Goal: Communication & Community: Answer question/provide support

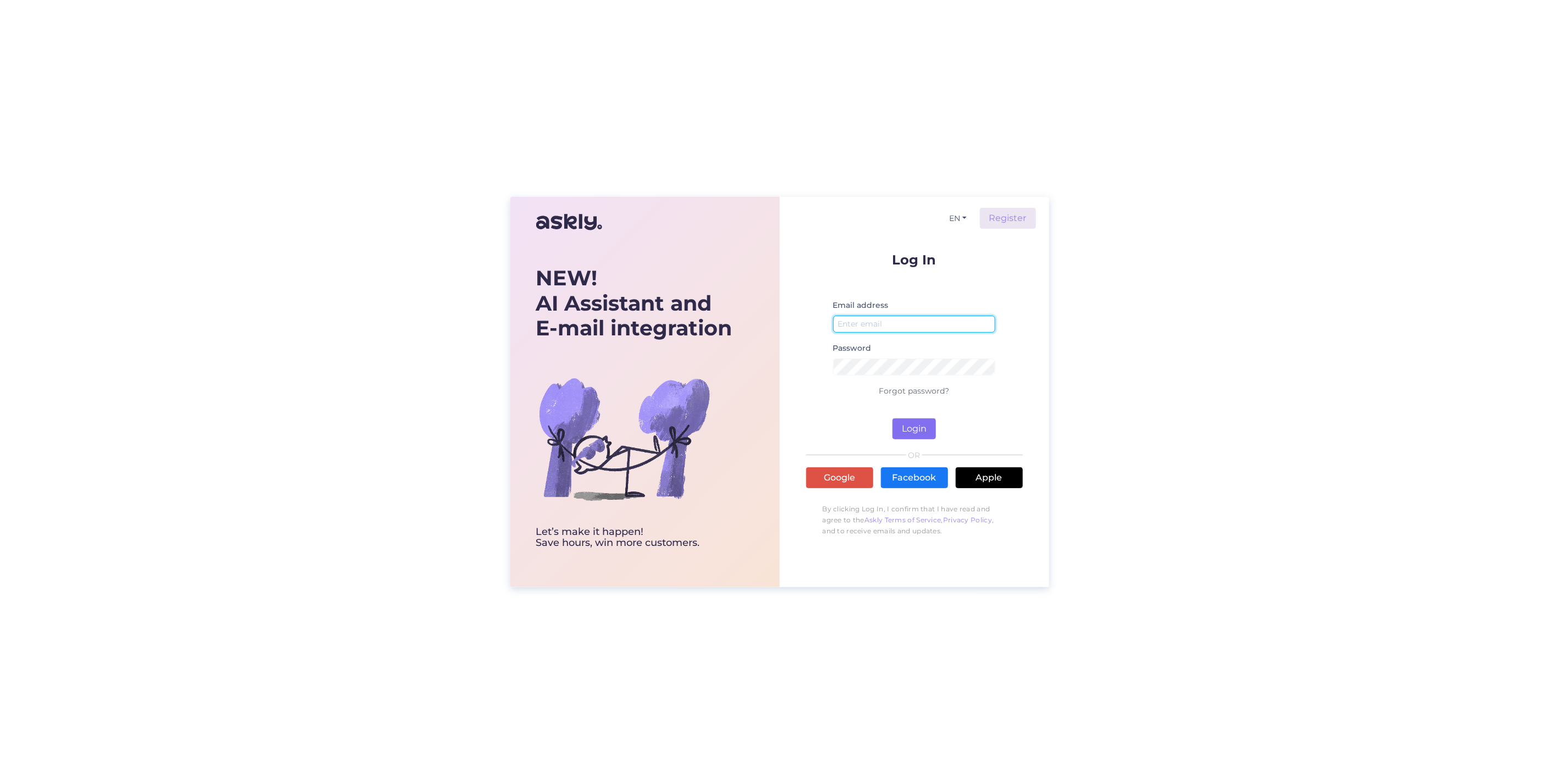
type input "[EMAIL_ADDRESS][DOMAIN_NAME]"
click at [916, 429] on button "Login" at bounding box center [914, 429] width 43 height 21
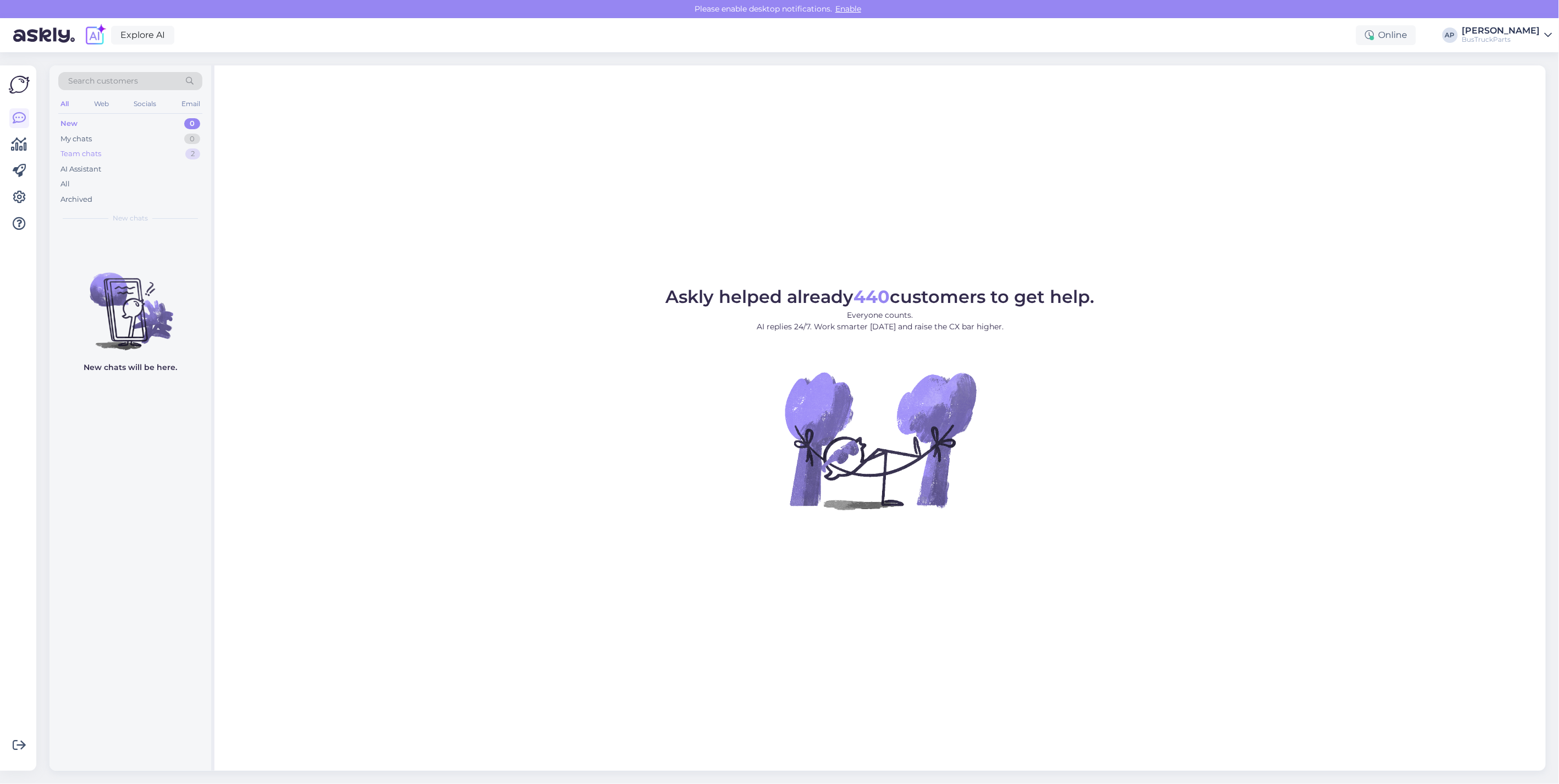
click at [92, 151] on div "Team chats" at bounding box center [80, 153] width 41 height 11
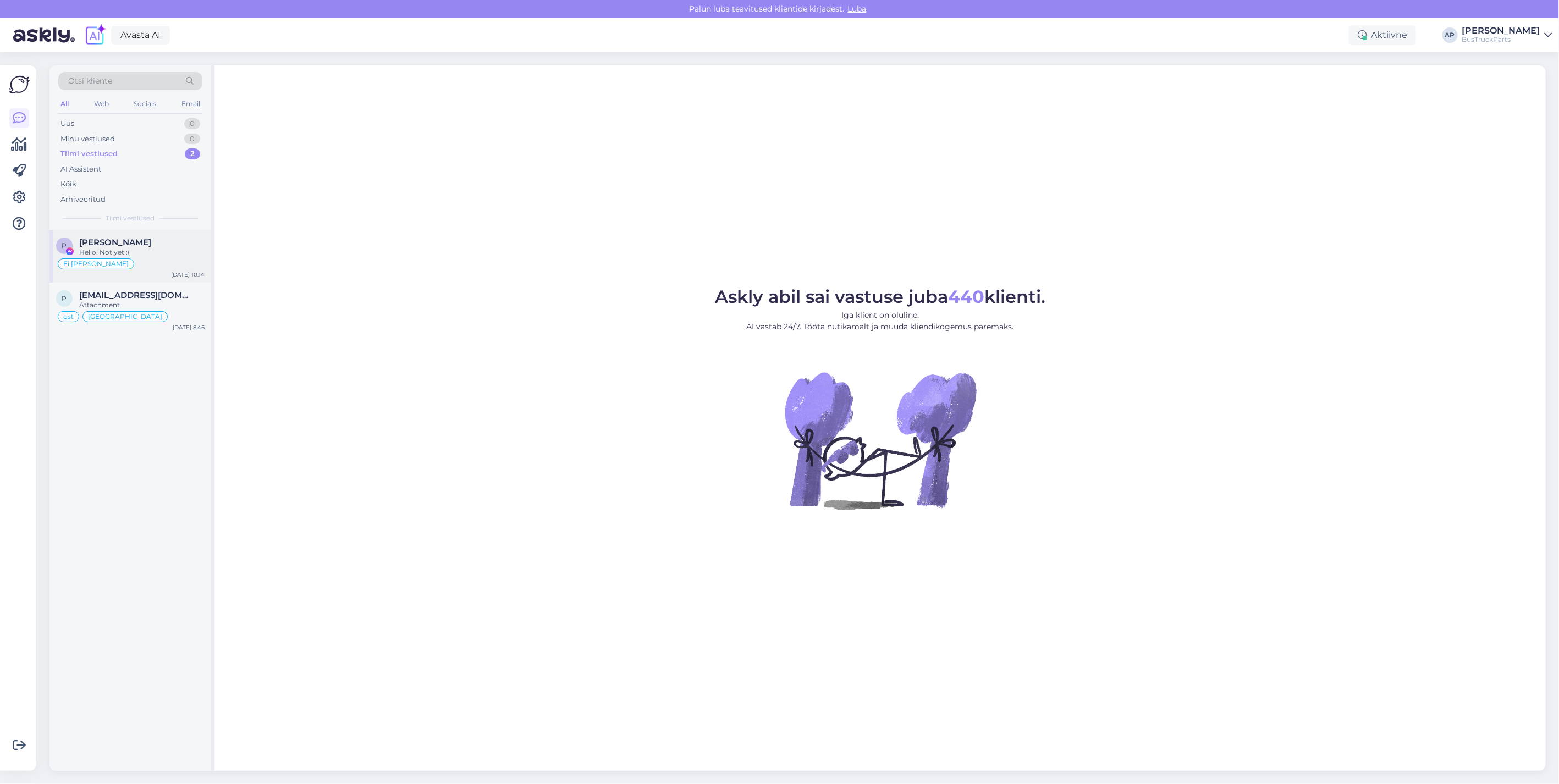
click at [125, 243] on span "[PERSON_NAME]" at bounding box center [115, 242] width 72 height 10
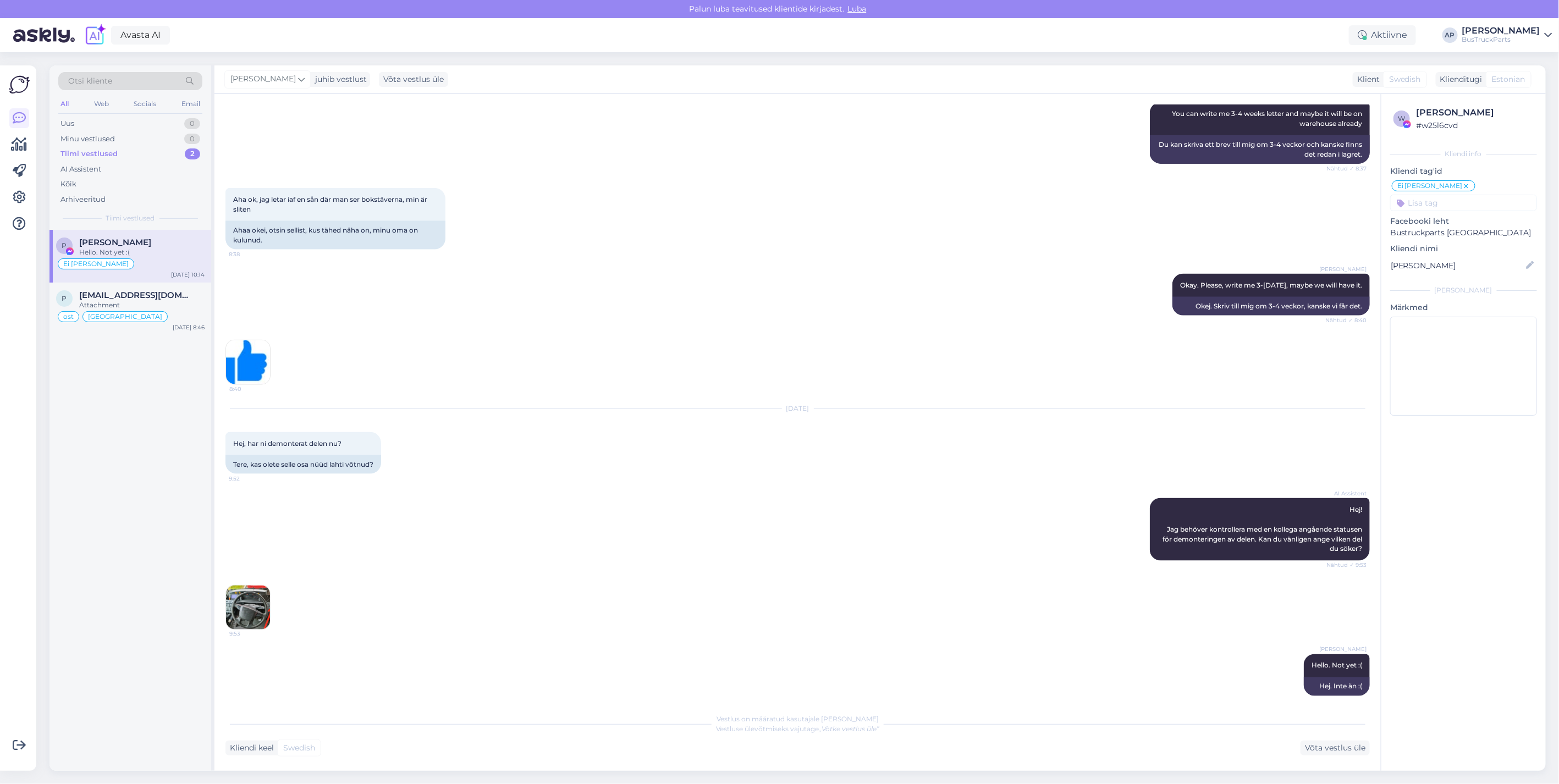
scroll to position [959, 0]
click at [246, 591] on img at bounding box center [248, 608] width 44 height 44
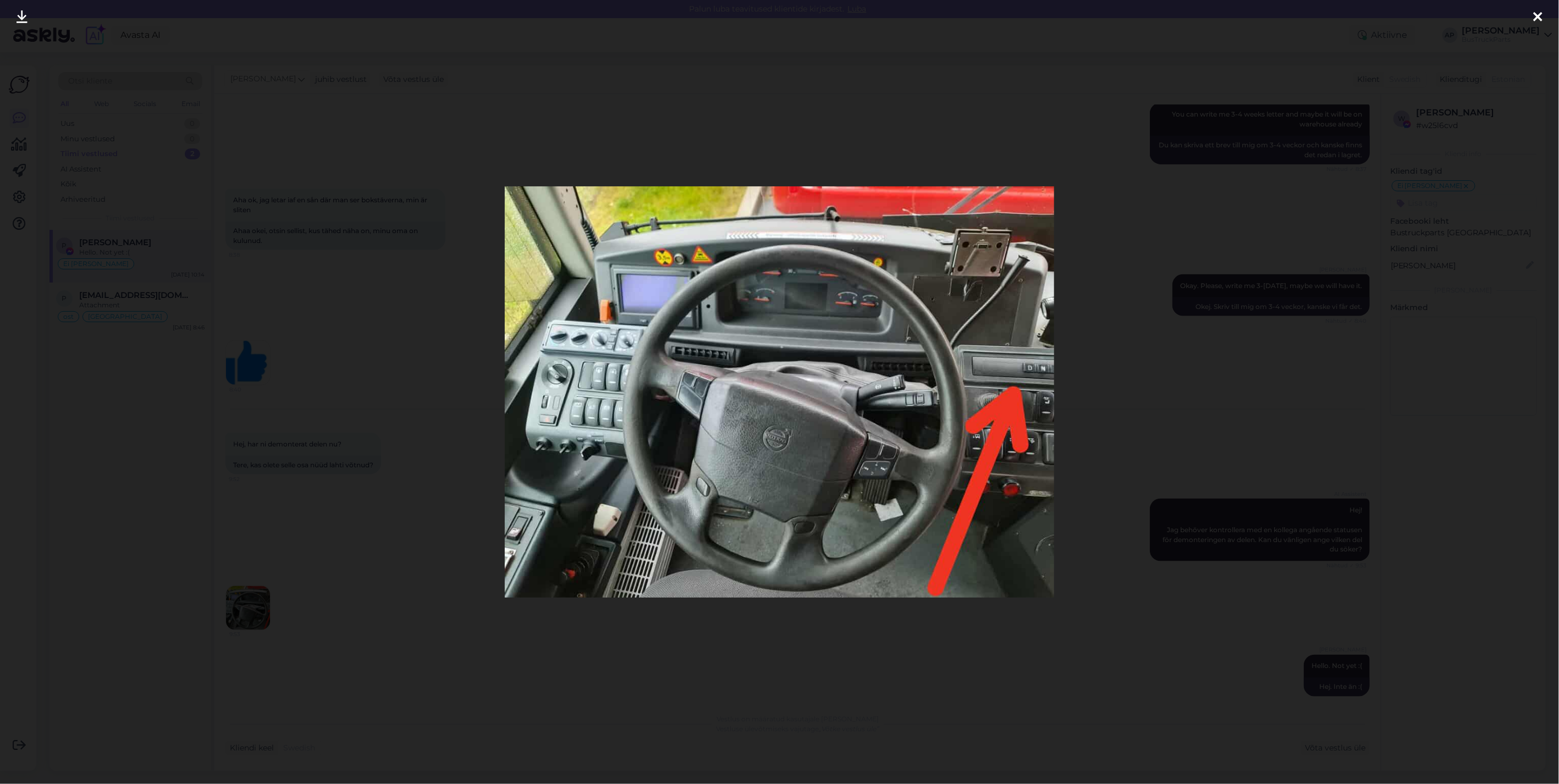
click at [1535, 15] on icon at bounding box center [1538, 18] width 9 height 15
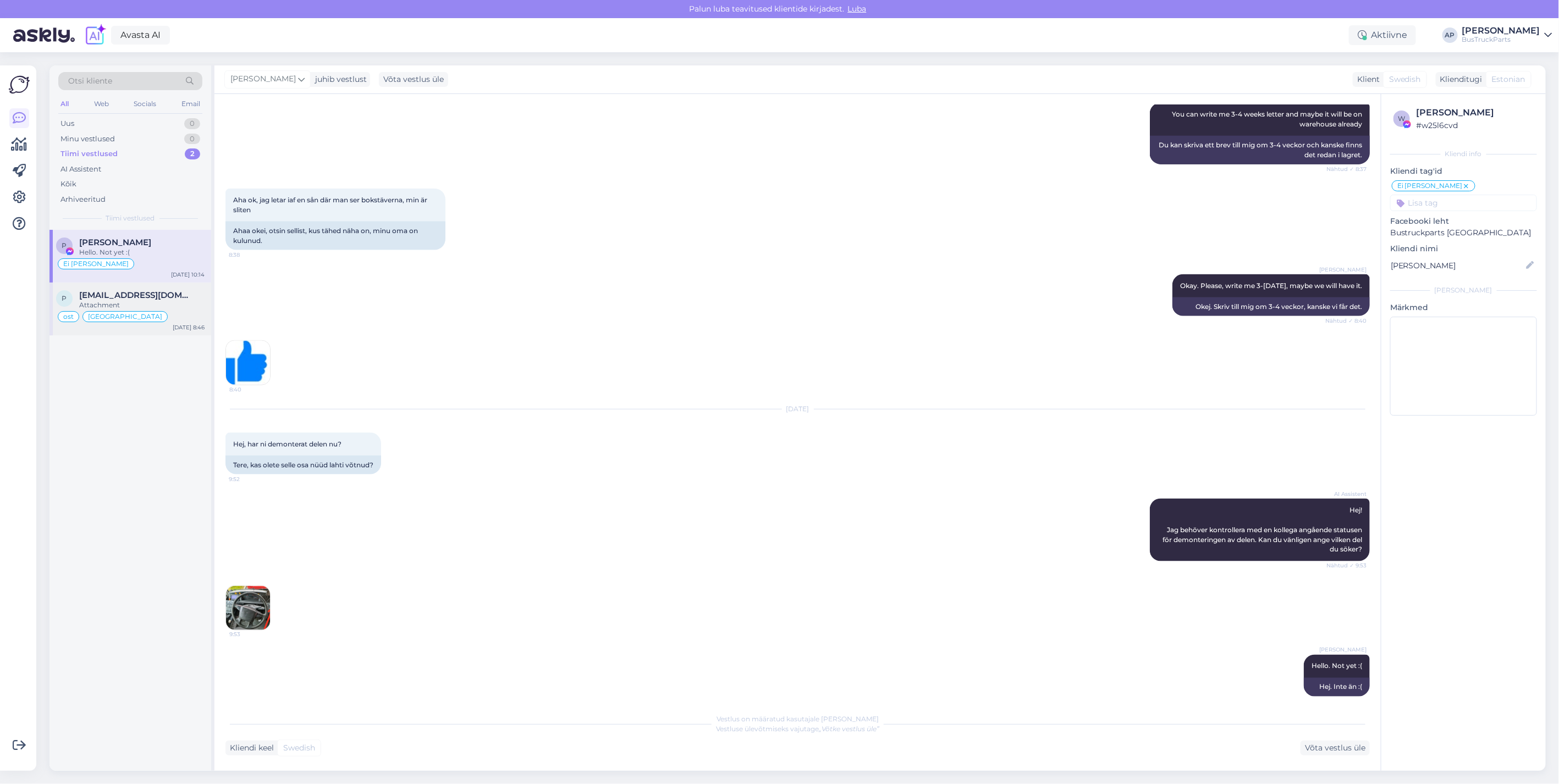
click at [125, 294] on span "[EMAIL_ADDRESS][DOMAIN_NAME]" at bounding box center [136, 295] width 114 height 10
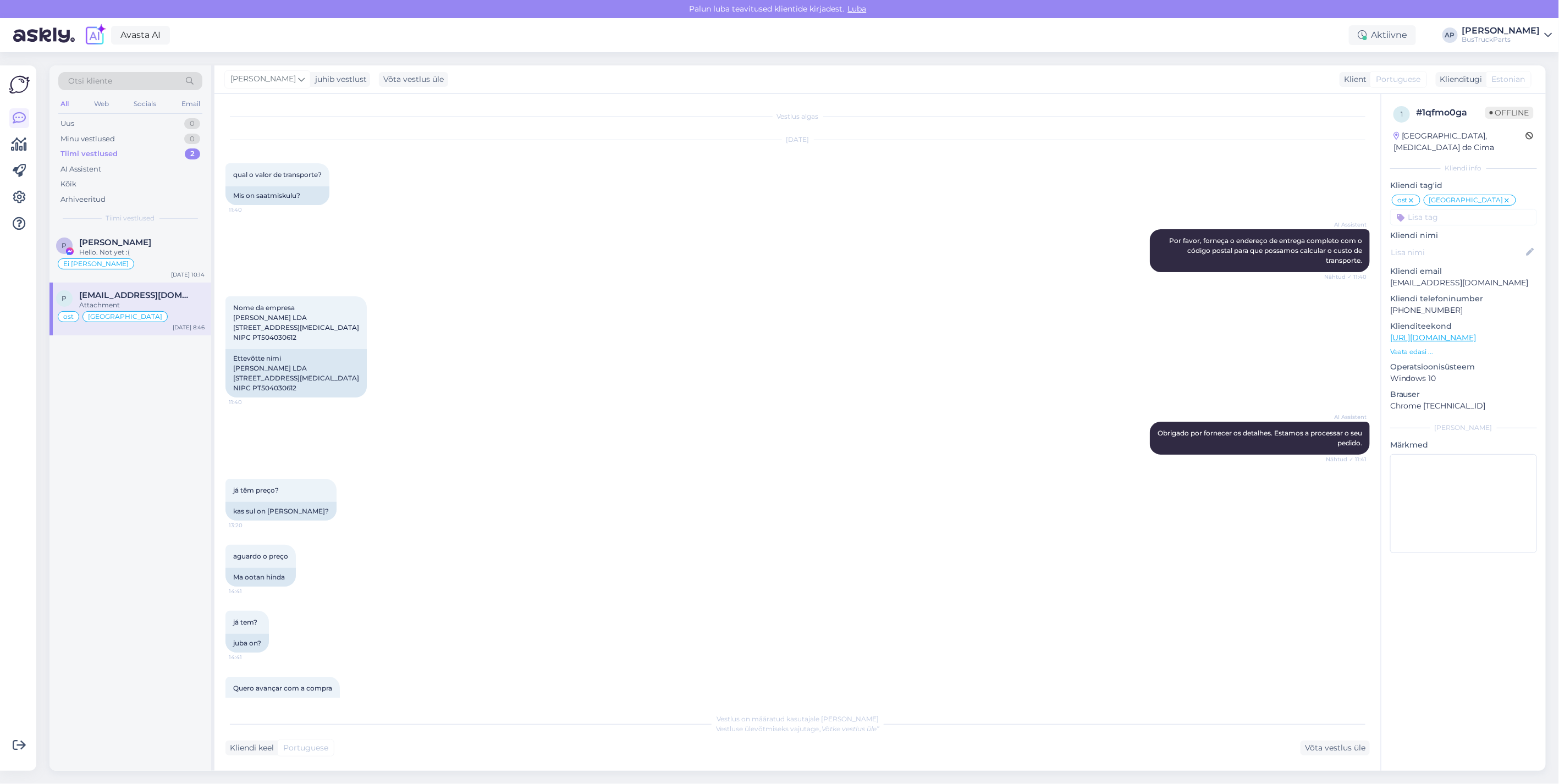
scroll to position [7311, 0]
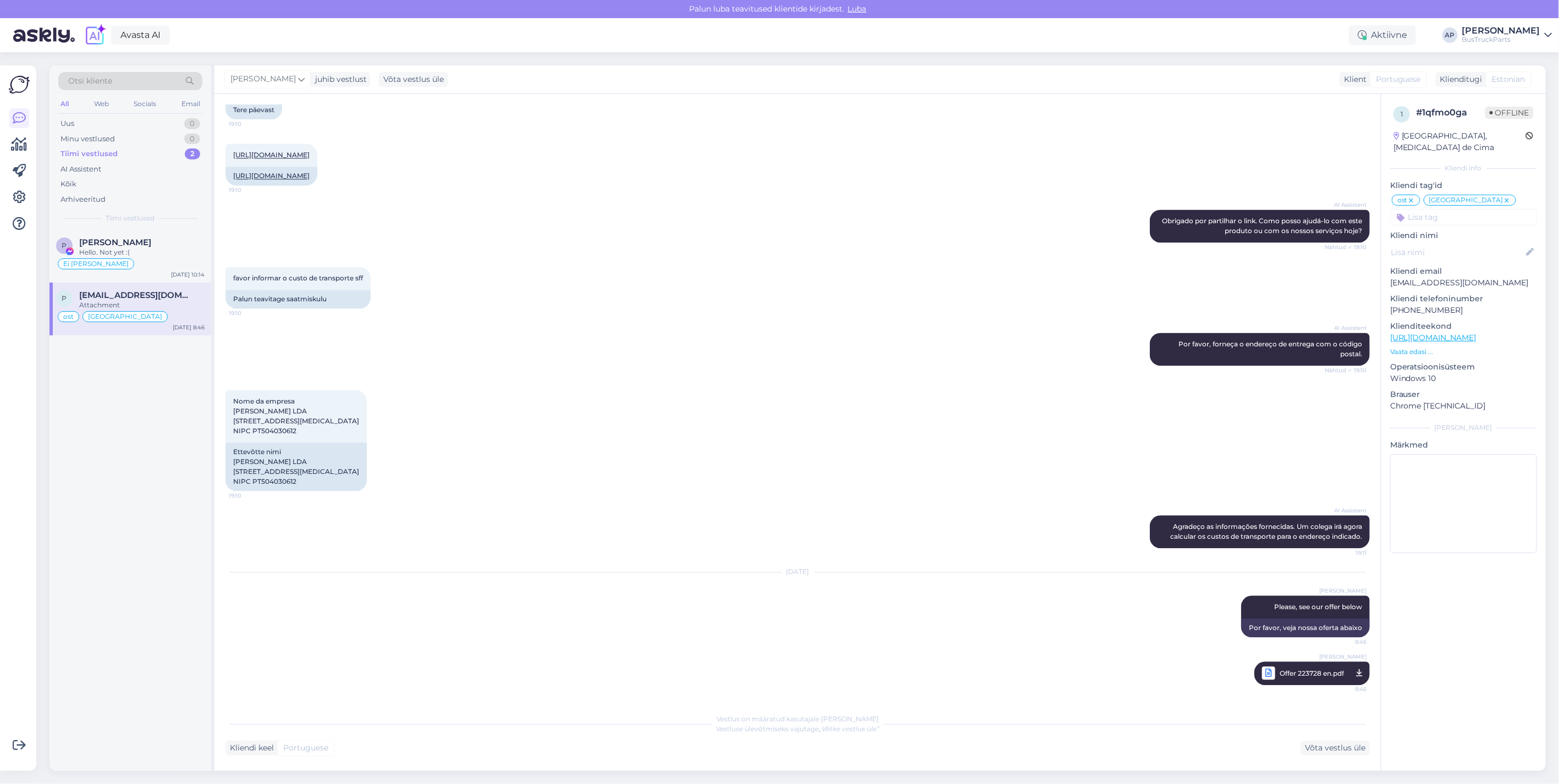
click at [51, 40] on img at bounding box center [44, 35] width 62 height 34
click at [133, 240] on span "[PERSON_NAME]" at bounding box center [115, 242] width 72 height 10
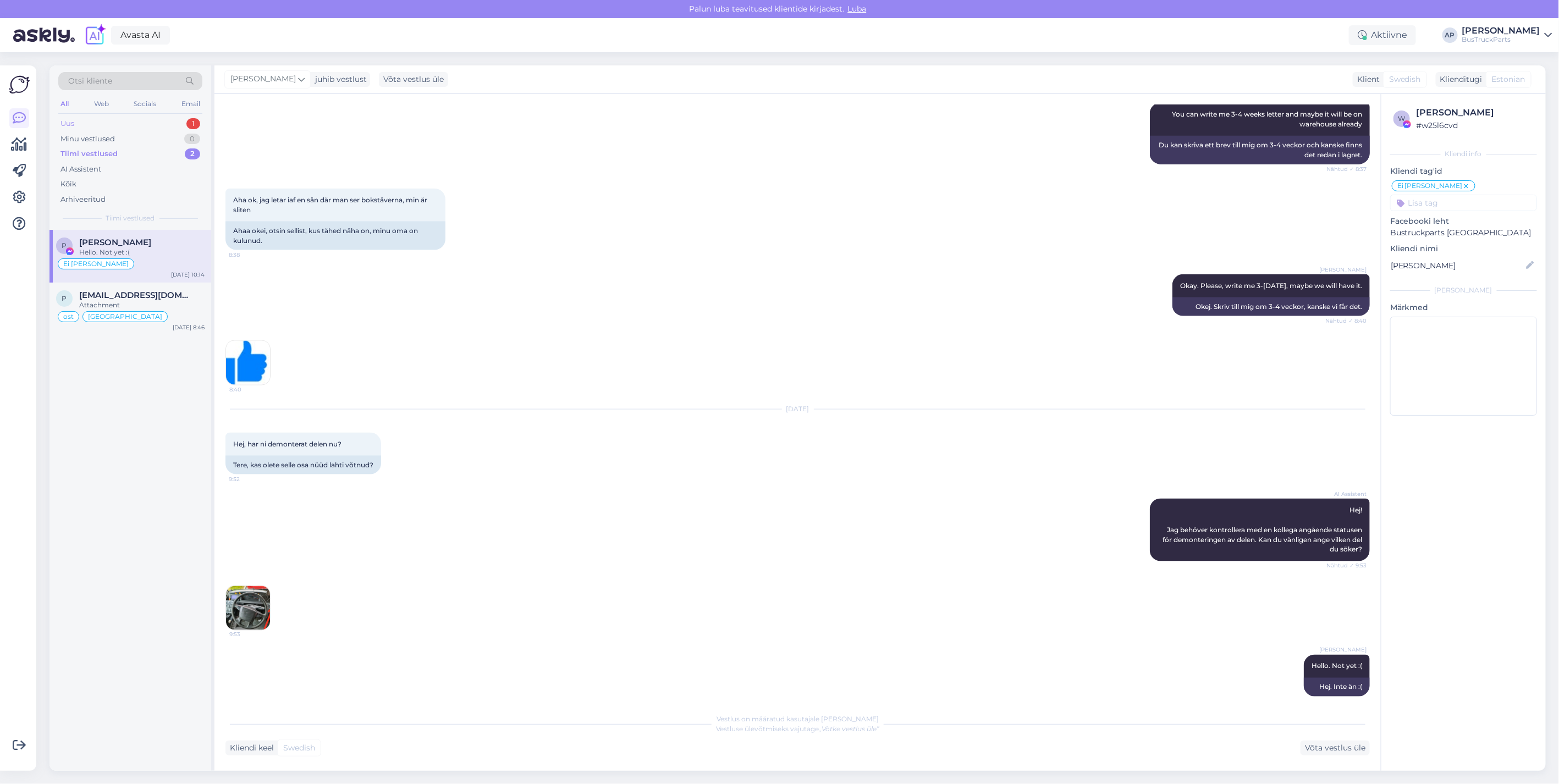
click at [80, 118] on div "Uus 1" at bounding box center [130, 124] width 144 height 15
click at [141, 250] on div "Meie kolleeg annab teile teada mootori saadavuse kohta esitatud andmete alusel." at bounding box center [142, 257] width 126 height 20
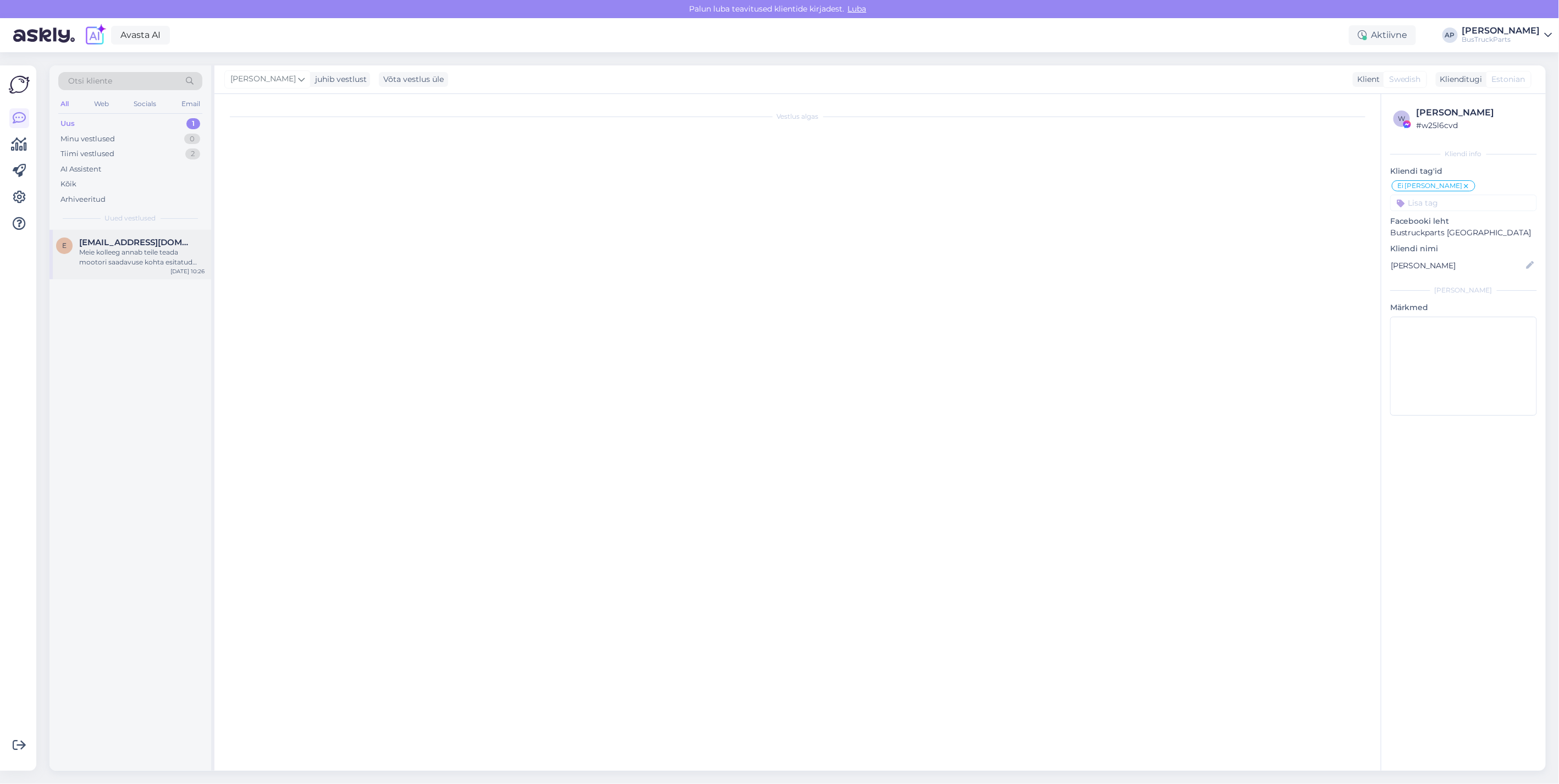
scroll to position [0, 0]
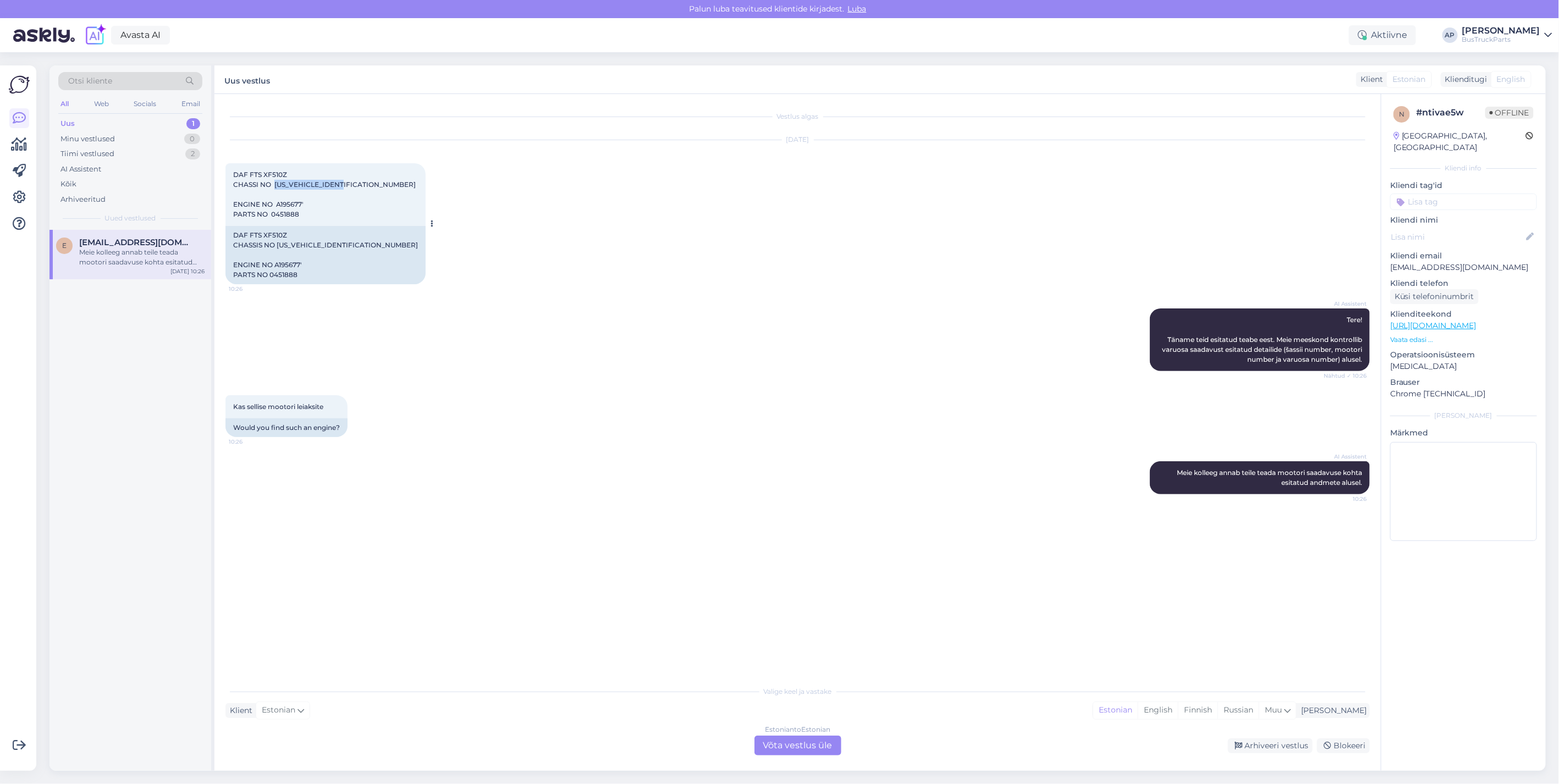
drag, startPoint x: 351, startPoint y: 183, endPoint x: 276, endPoint y: 183, distance: 75.0
click at [276, 183] on div "DAF FTS XF510Z CHASSI NO [US_VEHICLE_IDENTIFICATION_NUMBER] ENGINE NO A195677' …" at bounding box center [325, 195] width 200 height 62
copy span "[US_VEHICLE_IDENTIFICATION_NUMBER]"
click at [820, 746] on div "Estonian to Estonian Võta vestlus üle" at bounding box center [798, 745] width 87 height 20
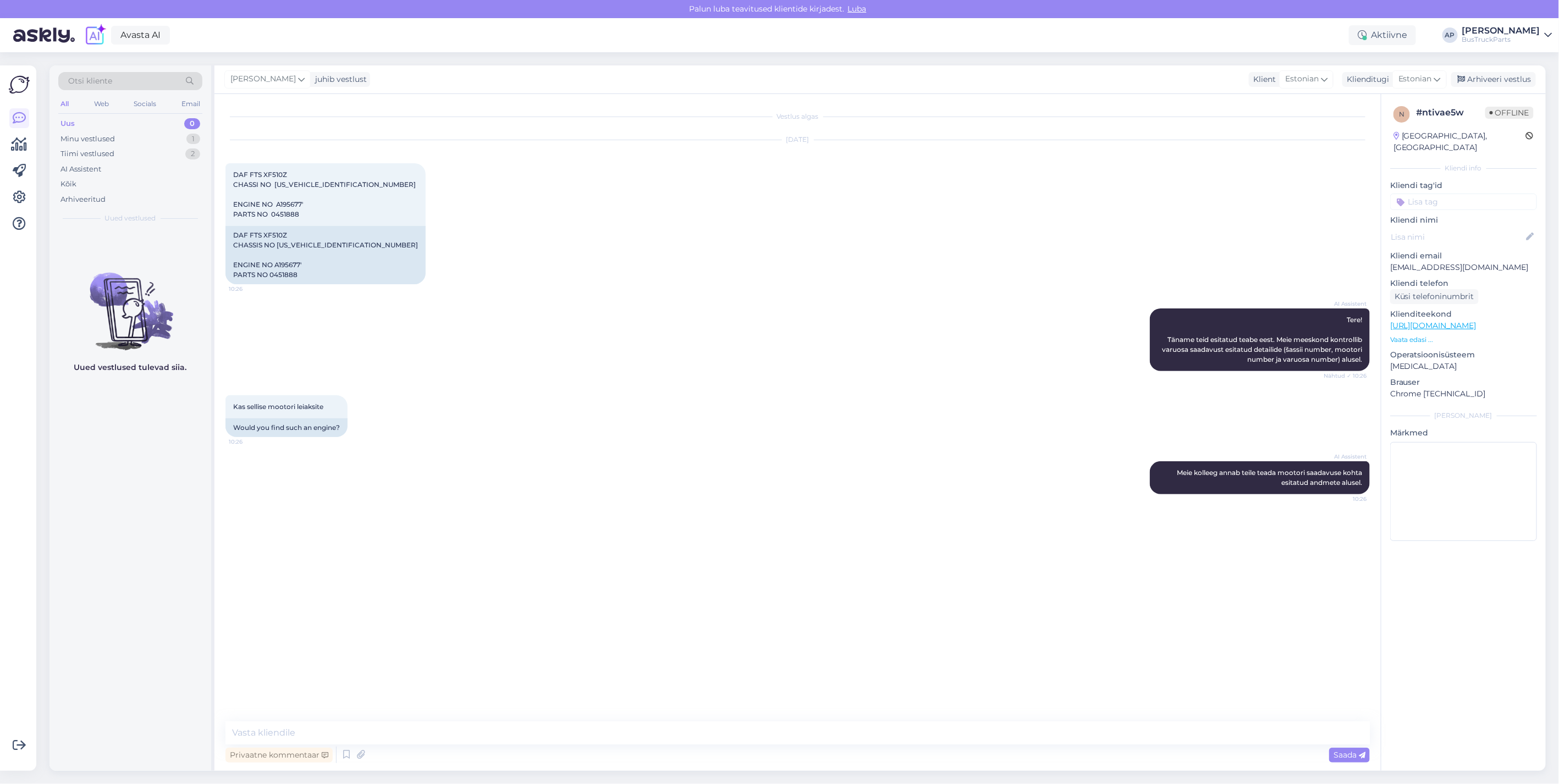
click at [465, 745] on div "Privaatne kommentaar Saada" at bounding box center [797, 754] width 1144 height 21
click at [355, 728] on textarea at bounding box center [797, 732] width 1144 height 23
click at [1332, 76] on div "Estonian" at bounding box center [1306, 79] width 55 height 17
click at [1288, 129] on link "English" at bounding box center [1291, 129] width 121 height 17
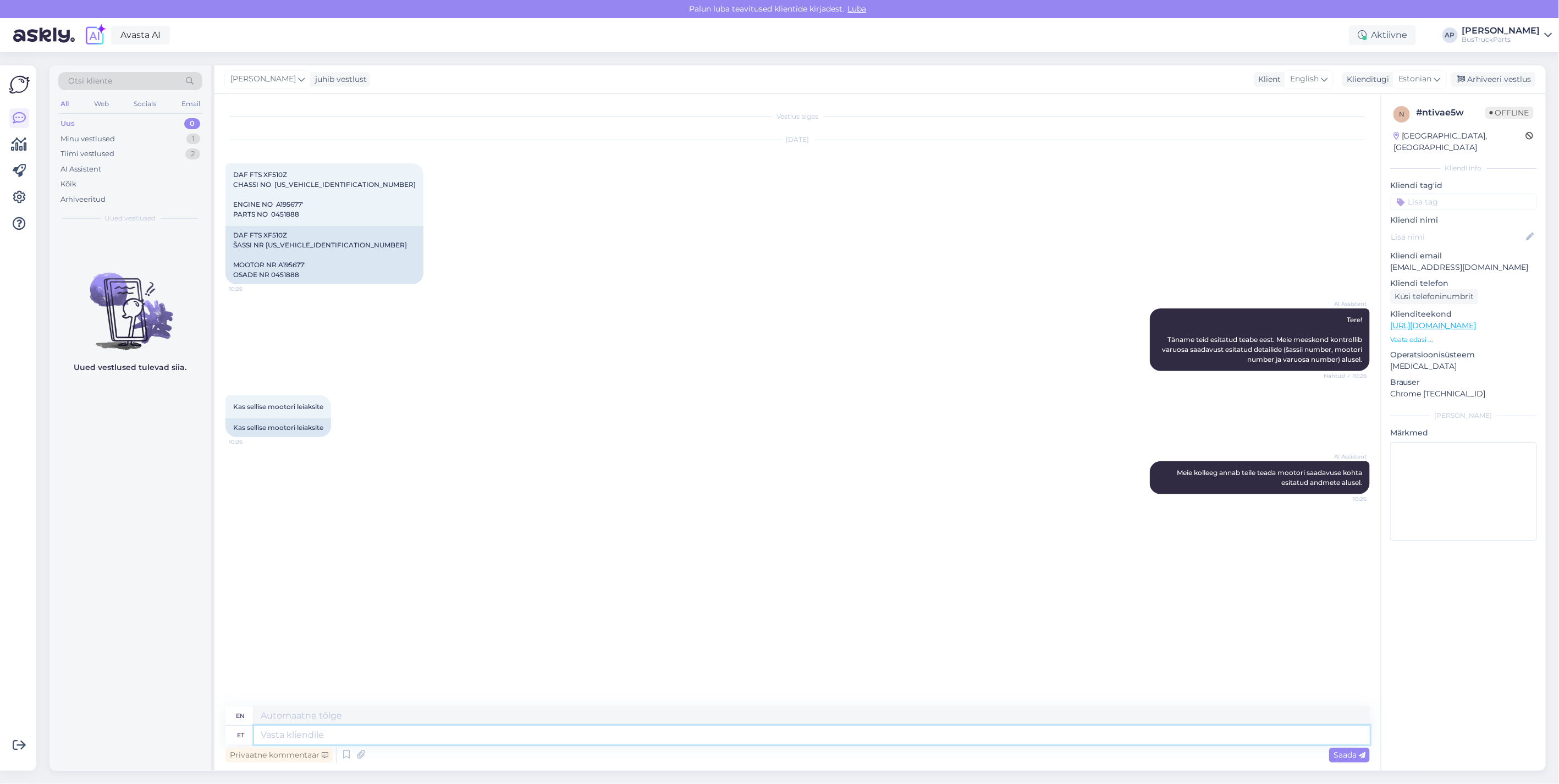
click at [286, 727] on textarea at bounding box center [812, 735] width 1116 height 19
type textarea "tewre"
type textarea "you"
type textarea "tere"
type textarea "hello"
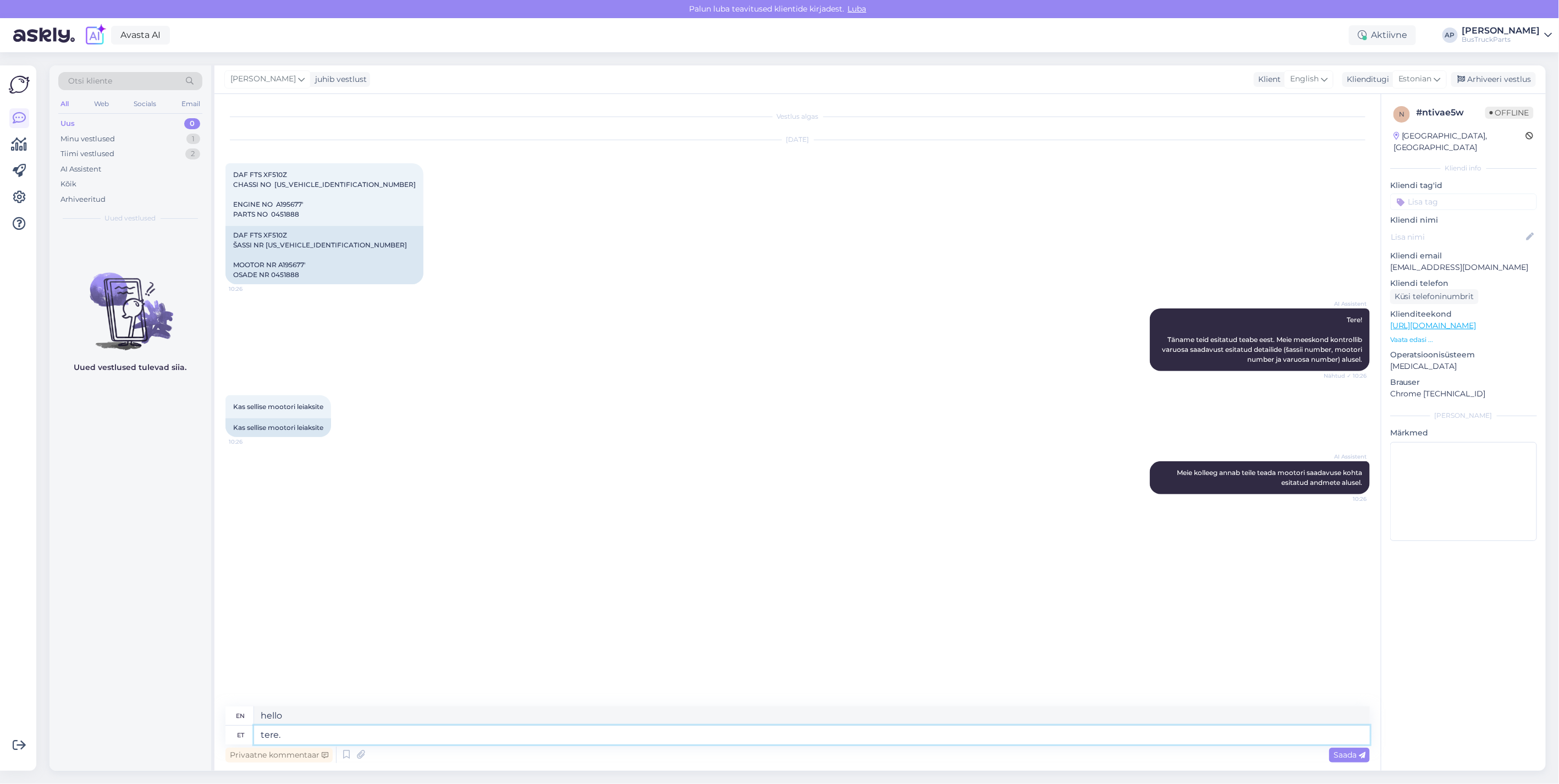
type textarea "tere."
type textarea "hello."
type textarea "tere. sellist"
type textarea "hello. like this"
type textarea "tere. sellist mootori"
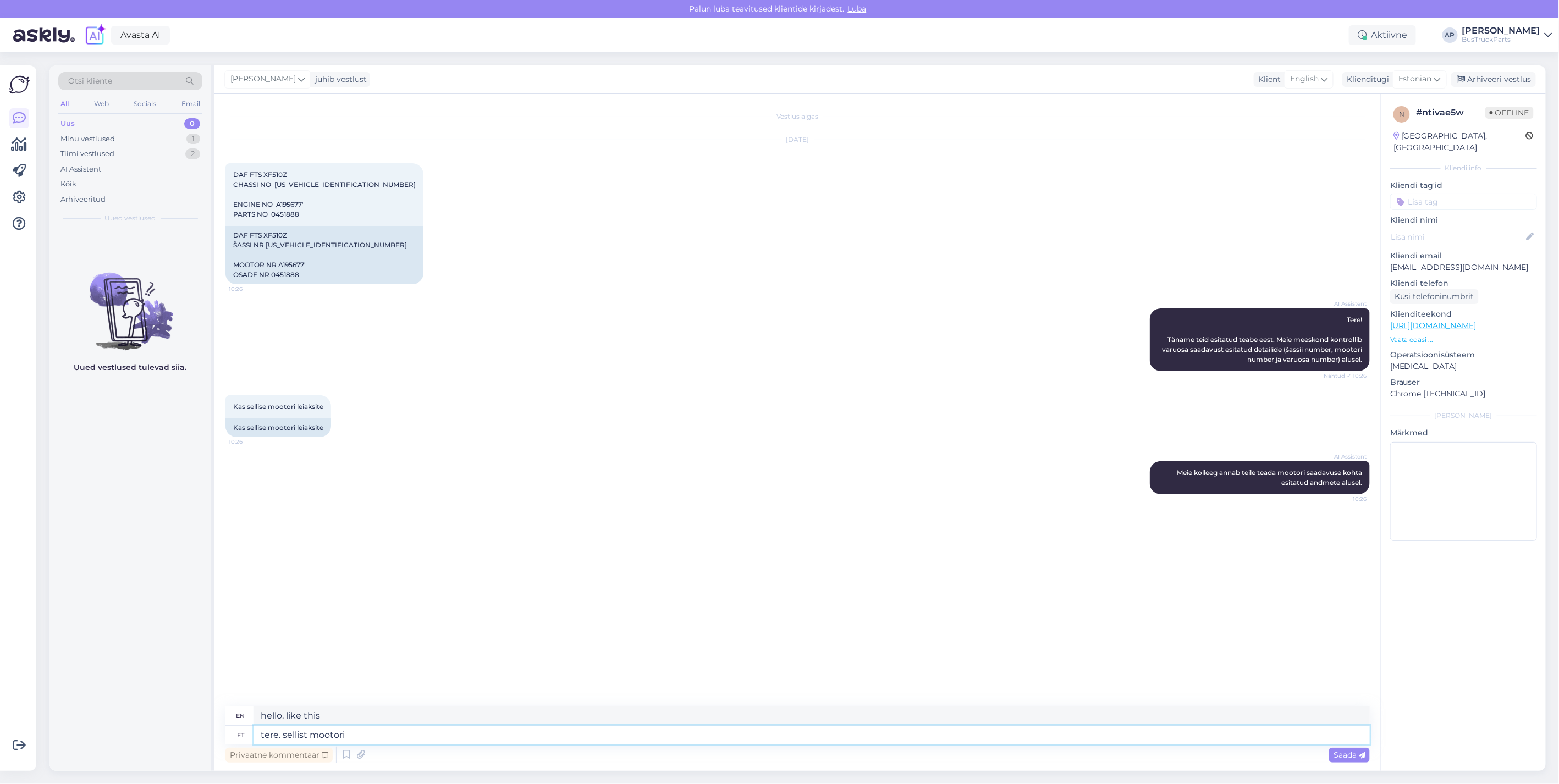
type textarea "hello. such an engine"
type textarea "tere. sellist mootori pole"
type textarea "hello. there is no such engine"
type textarea "tere. sellist mootori pole hetkel"
type textarea "hello. there is no such engine at the moment"
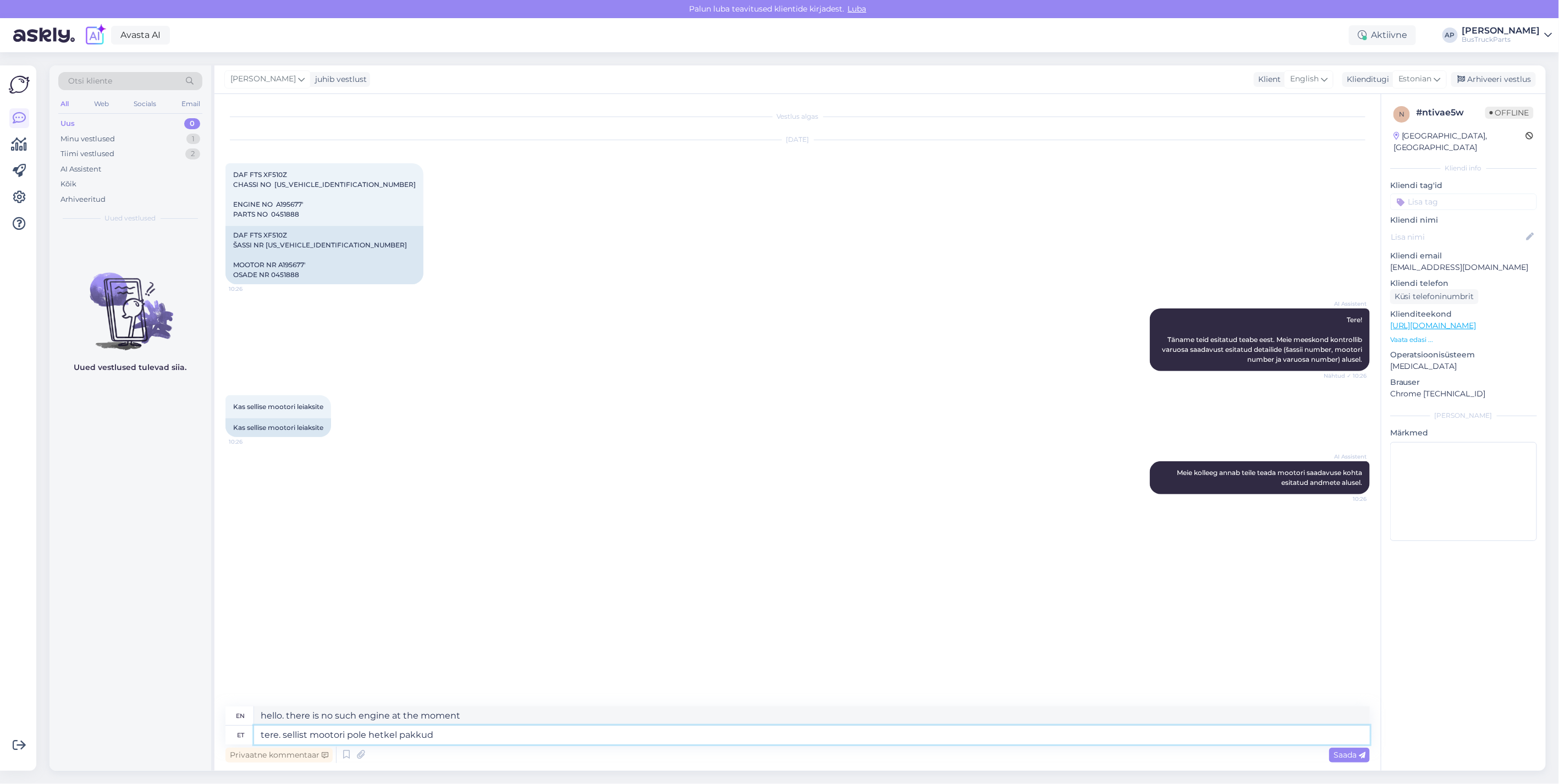
type textarea "tere. sellist mootori pole hetkel pakkuda"
type textarea "Hello. This engine is not currently available."
type textarea "tere. sellist mootori pole hetkel pakkuda"
click at [1358, 755] on span "Saada" at bounding box center [1350, 754] width 32 height 10
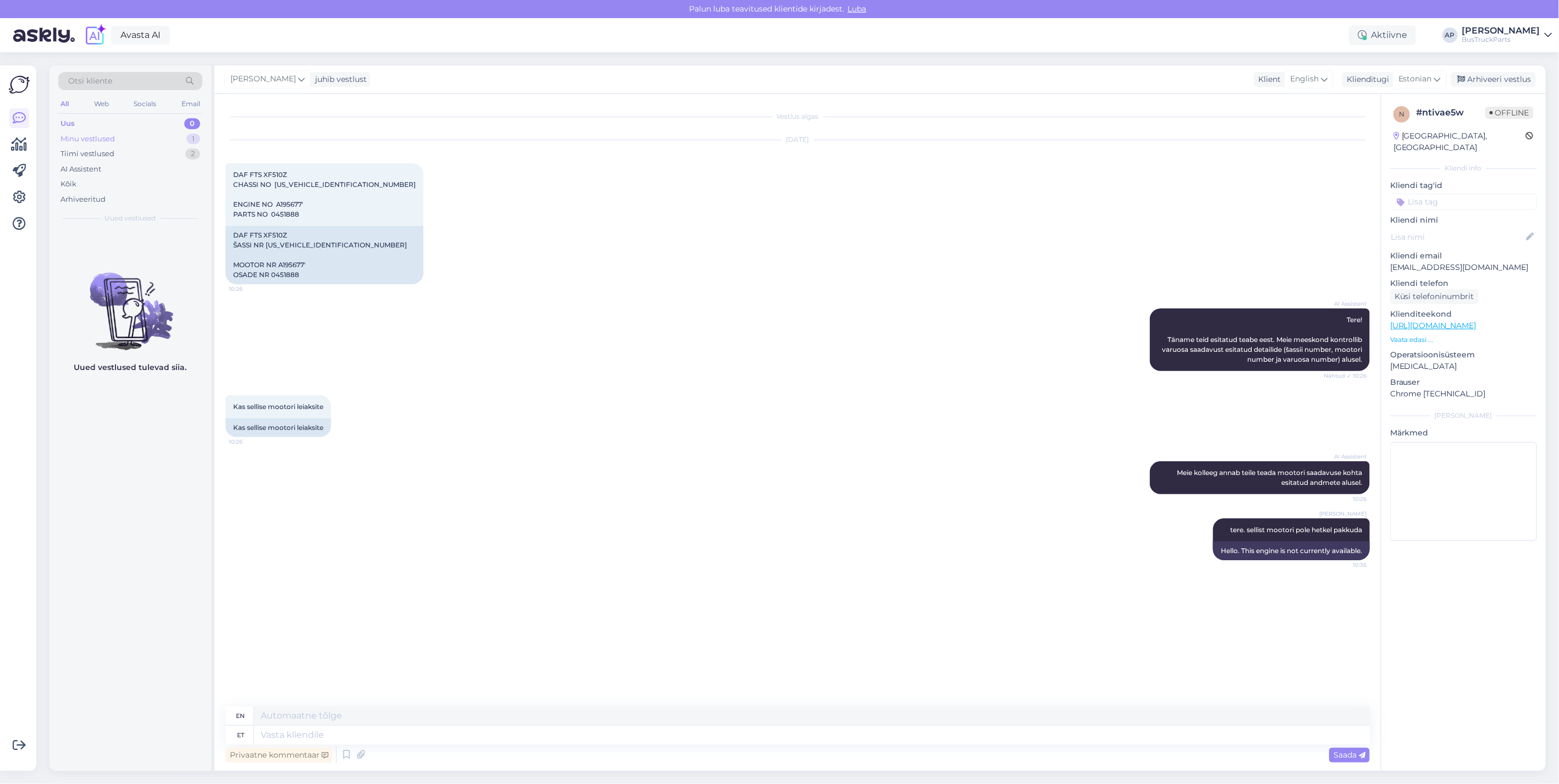
click at [99, 134] on div "Minu vestlused" at bounding box center [88, 139] width 55 height 11
click at [108, 244] on span "[EMAIL_ADDRESS][DOMAIN_NAME]" at bounding box center [136, 242] width 114 height 10
